Goal: Information Seeking & Learning: Check status

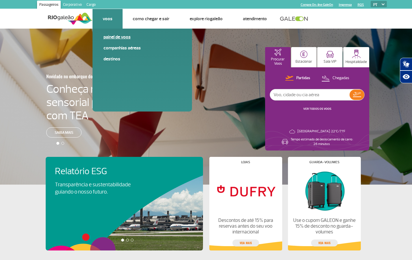
click at [114, 36] on link "Painel de voos" at bounding box center [141, 37] width 77 height 6
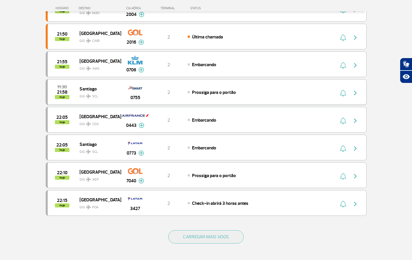
scroll to position [446, 0]
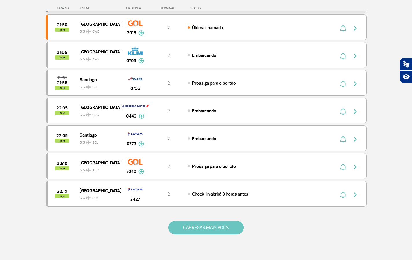
click at [221, 231] on button "CARREGAR MAIS VOOS" at bounding box center [205, 227] width 75 height 13
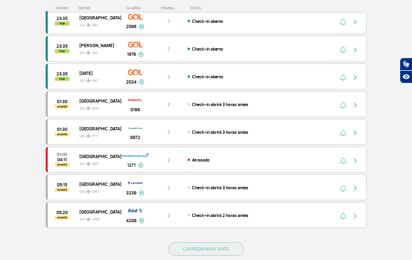
scroll to position [1019, 0]
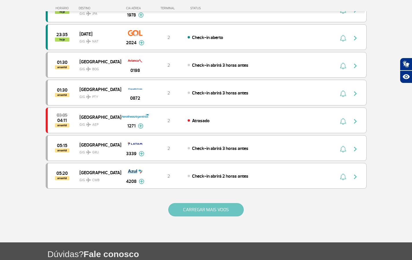
click at [229, 212] on button "CARREGAR MAIS VOOS" at bounding box center [205, 209] width 75 height 13
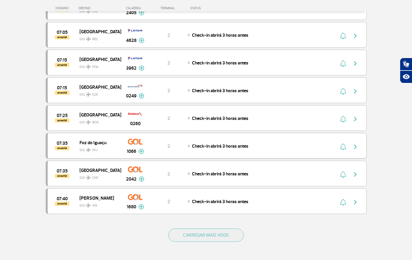
scroll to position [1559, 0]
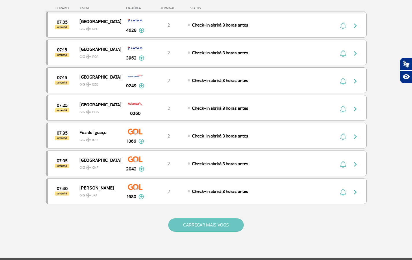
click at [227, 225] on button "CARREGAR MAIS VOOS" at bounding box center [205, 225] width 75 height 13
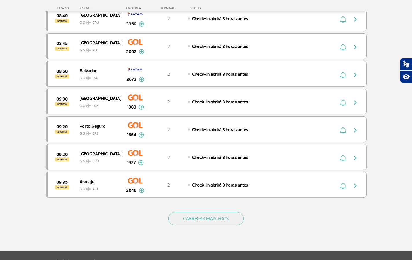
scroll to position [2154, 0]
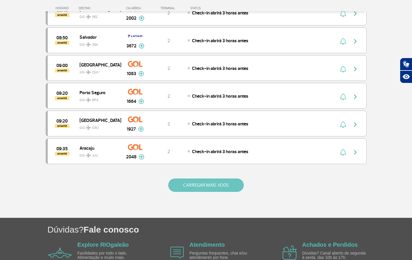
click at [229, 182] on button "CARREGAR MAIS VOOS" at bounding box center [205, 185] width 75 height 13
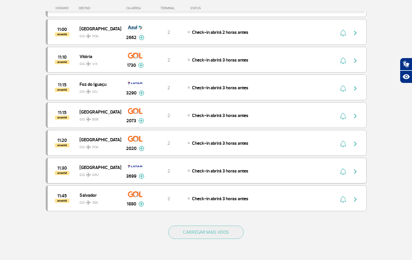
scroll to position [2694, 0]
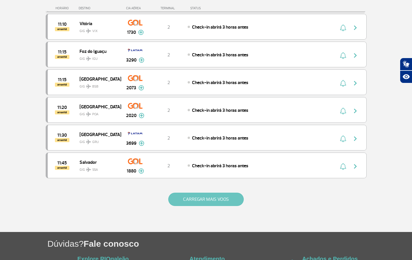
click at [235, 195] on button "CARREGAR MAIS VOOS" at bounding box center [205, 199] width 75 height 13
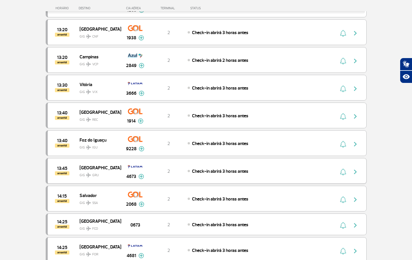
scroll to position [3239, 0]
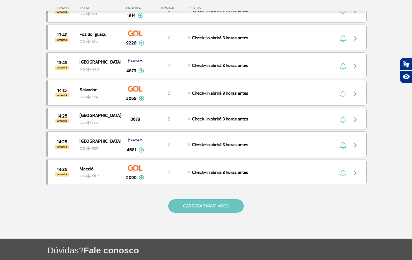
click at [224, 210] on button "CARREGAR MAIS VOOS" at bounding box center [205, 205] width 75 height 13
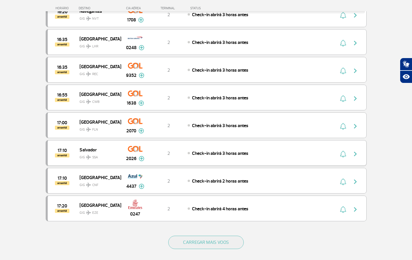
scroll to position [3800, 0]
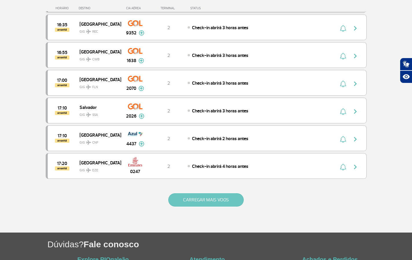
click at [200, 200] on button "CARREGAR MAIS VOOS" at bounding box center [205, 199] width 75 height 13
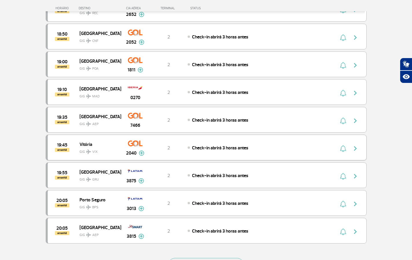
scroll to position [4328, 0]
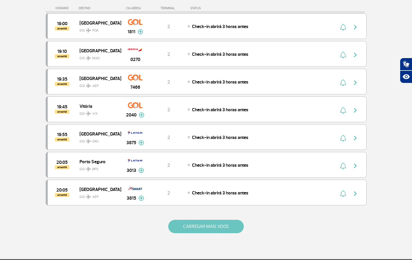
click at [229, 226] on button "CARREGAR MAIS VOOS" at bounding box center [205, 226] width 75 height 13
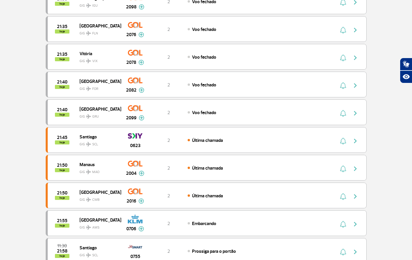
scroll to position [0, 0]
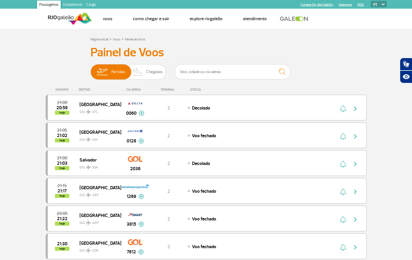
click at [71, 5] on link "Corporativo" at bounding box center [72, 5] width 23 height 9
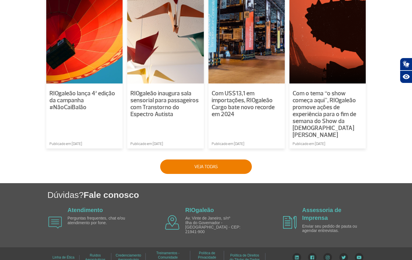
scroll to position [35, 0]
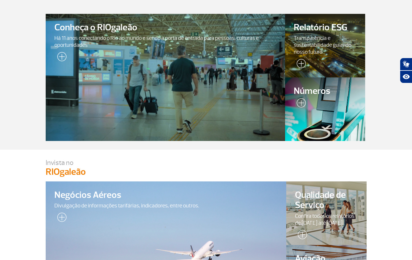
click at [63, 56] on img at bounding box center [60, 58] width 12 height 12
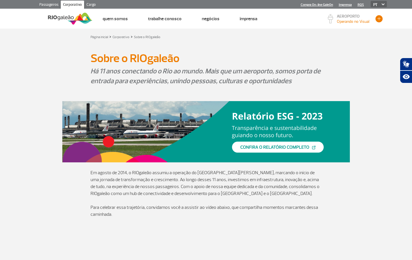
click at [379, 20] on button "button" at bounding box center [379, 18] width 9 height 9
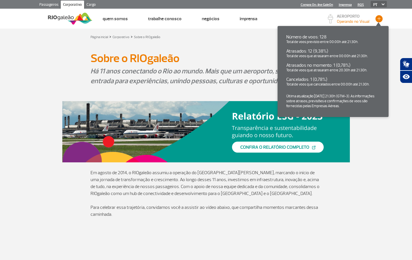
click at [379, 20] on button "button" at bounding box center [379, 18] width 9 height 9
